Goal: Information Seeking & Learning: Understand process/instructions

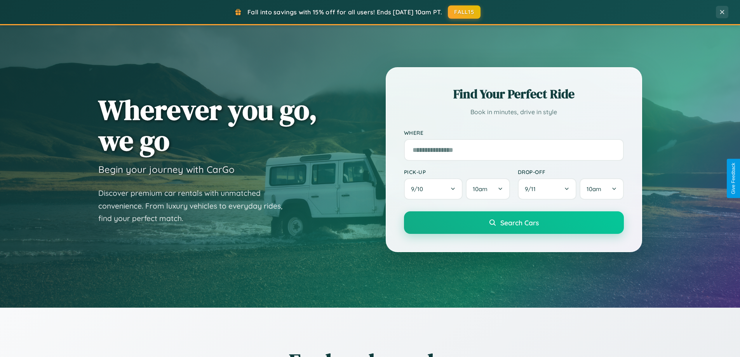
scroll to position [335, 0]
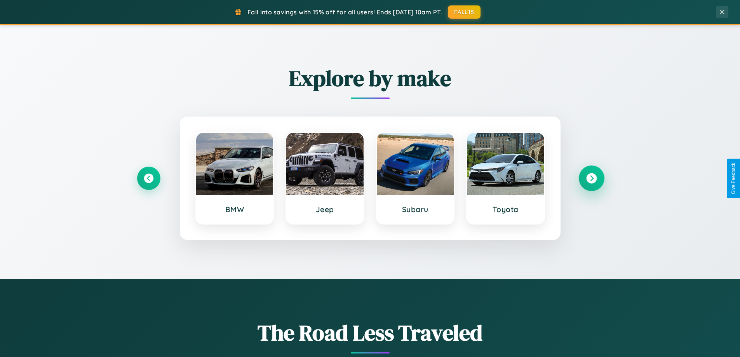
click at [591, 178] on icon at bounding box center [591, 178] width 10 height 10
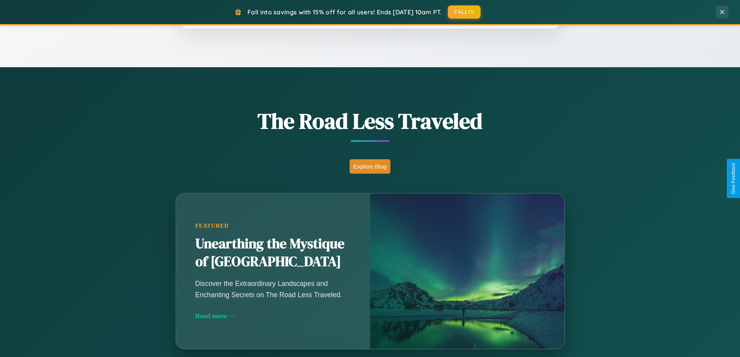
scroll to position [1248, 0]
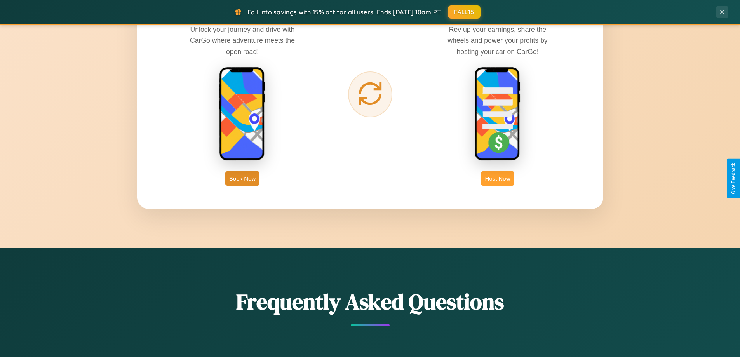
click at [497, 178] on button "Host Now" at bounding box center [497, 178] width 33 height 14
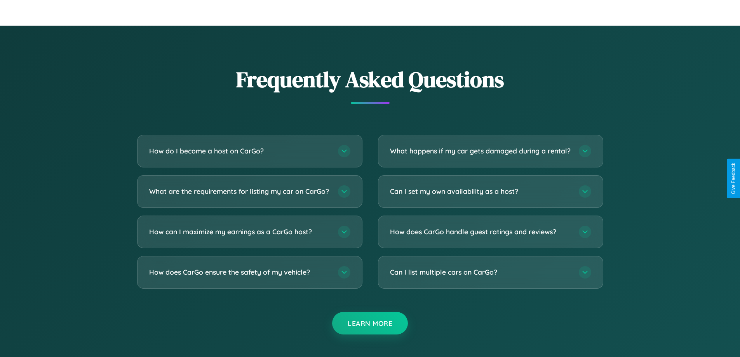
scroll to position [1050, 0]
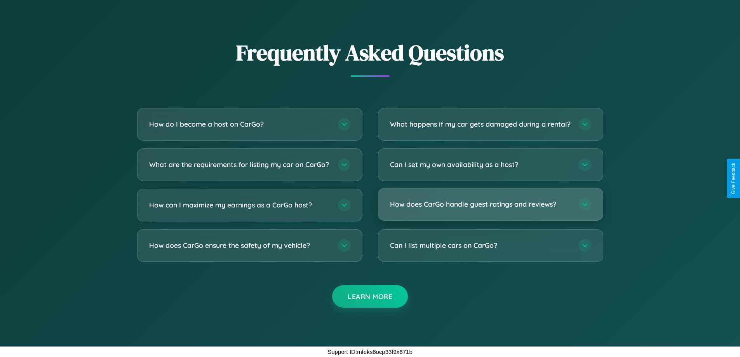
click at [490, 204] on h3 "How does CarGo handle guest ratings and reviews?" at bounding box center [480, 204] width 181 height 10
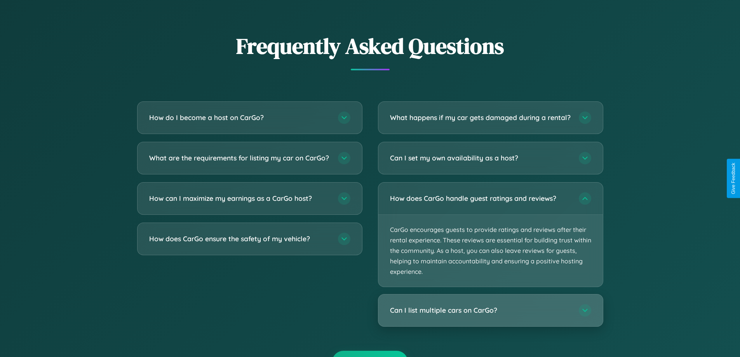
click at [490, 315] on h3 "Can I list multiple cars on CarGo?" at bounding box center [480, 311] width 181 height 10
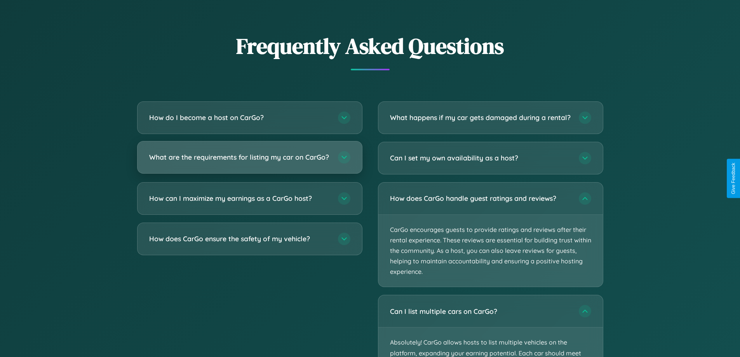
click at [249, 160] on h3 "What are the requirements for listing my car on CarGo?" at bounding box center [239, 157] width 181 height 10
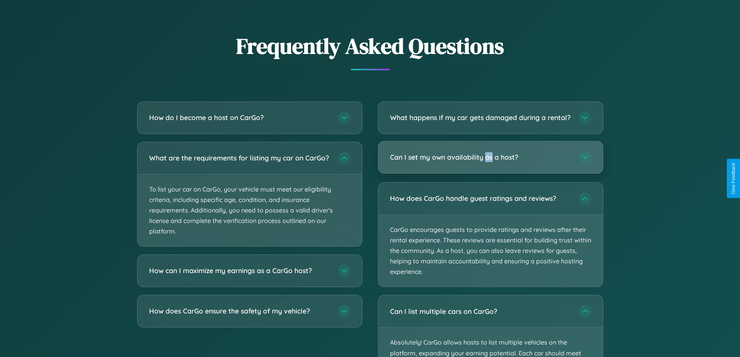
click at [490, 162] on h3 "Can I set my own availability as a host?" at bounding box center [480, 157] width 181 height 10
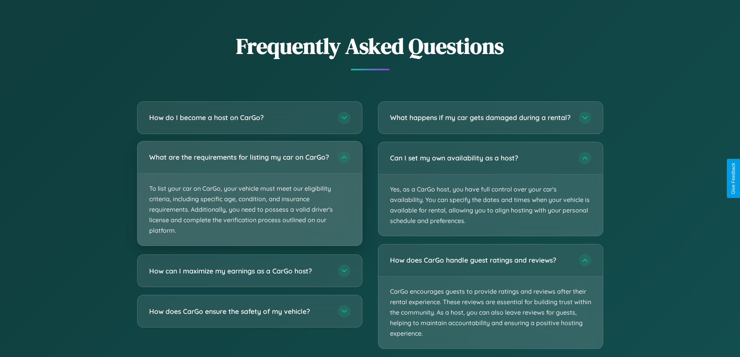
click at [249, 197] on p "To list your car on CarGo, your vehicle must meet our eligibility criteria, inc…" at bounding box center [249, 210] width 224 height 72
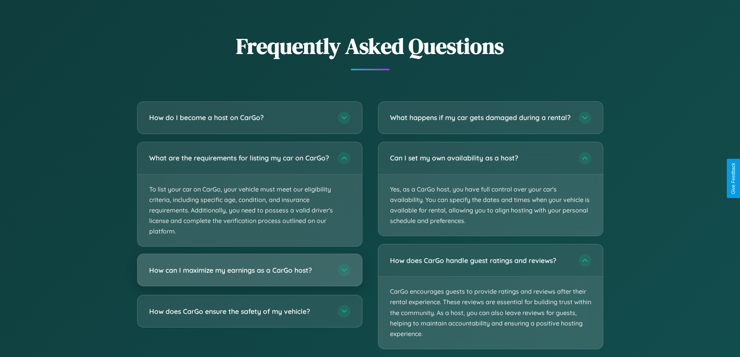
click at [249, 275] on h3 "How can I maximize my earnings as a CarGo host?" at bounding box center [239, 270] width 181 height 10
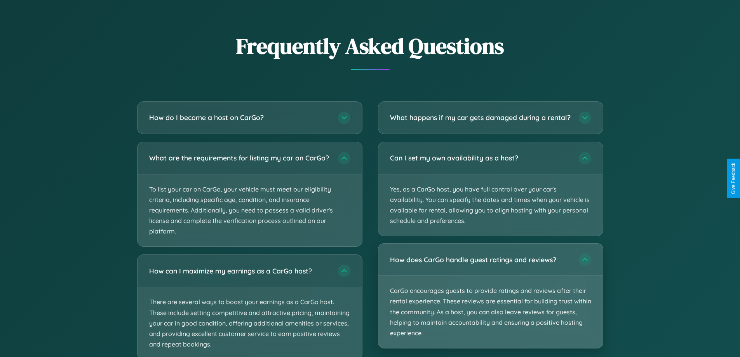
click at [490, 303] on p "CarGo encourages guests to provide ratings and reviews after their rental exper…" at bounding box center [490, 312] width 224 height 72
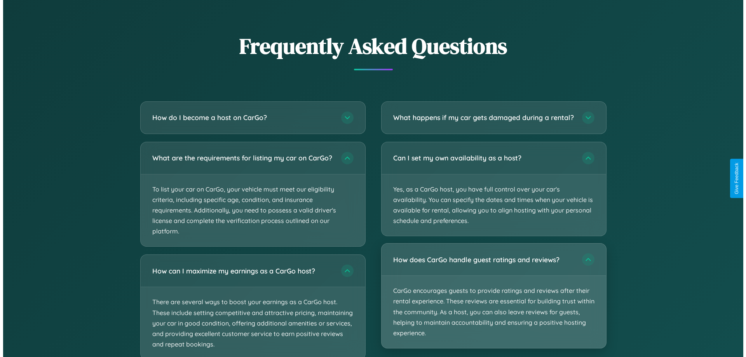
scroll to position [810, 0]
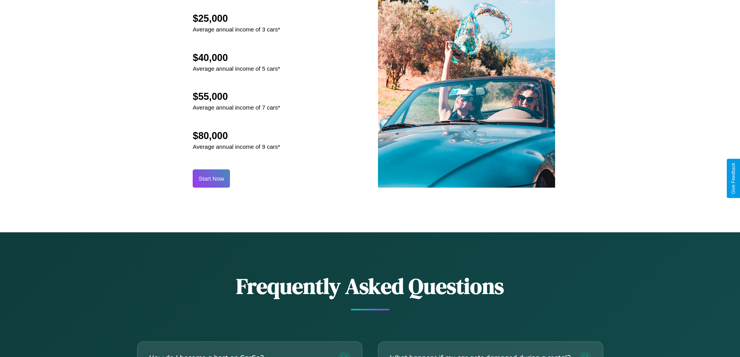
click at [211, 178] on button "Start Now" at bounding box center [211, 178] width 37 height 18
